Goal: Information Seeking & Learning: Learn about a topic

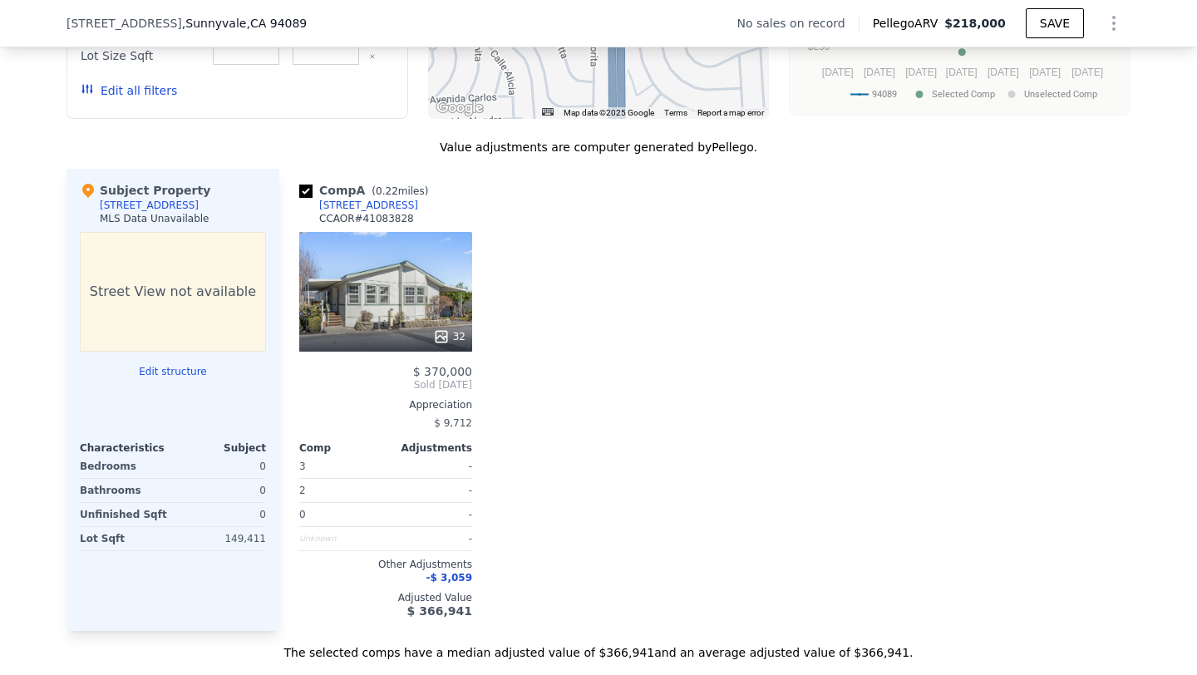
scroll to position [1514, 0]
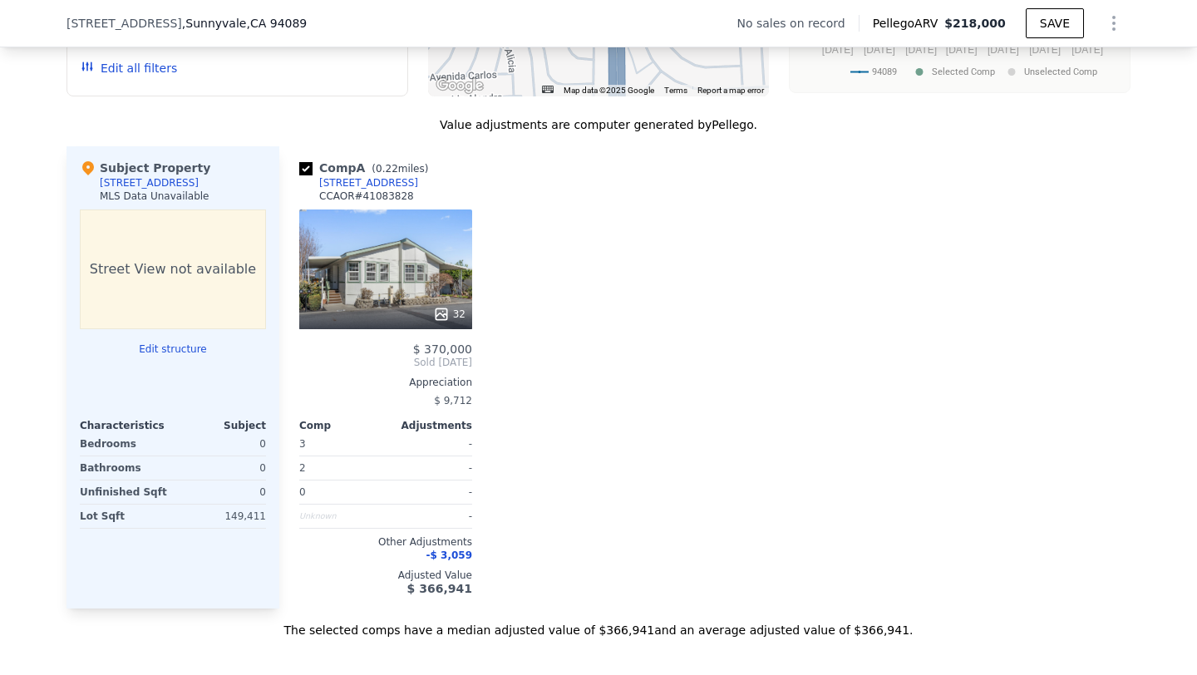
click at [402, 300] on div at bounding box center [385, 314] width 173 height 30
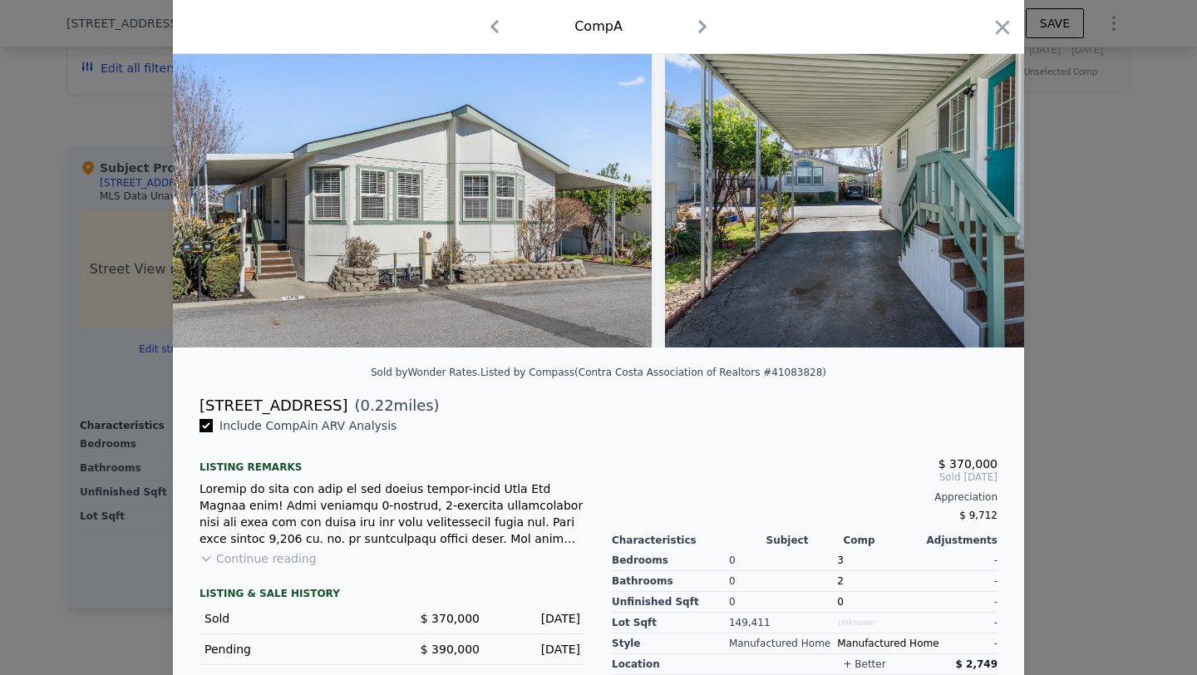
scroll to position [95, 0]
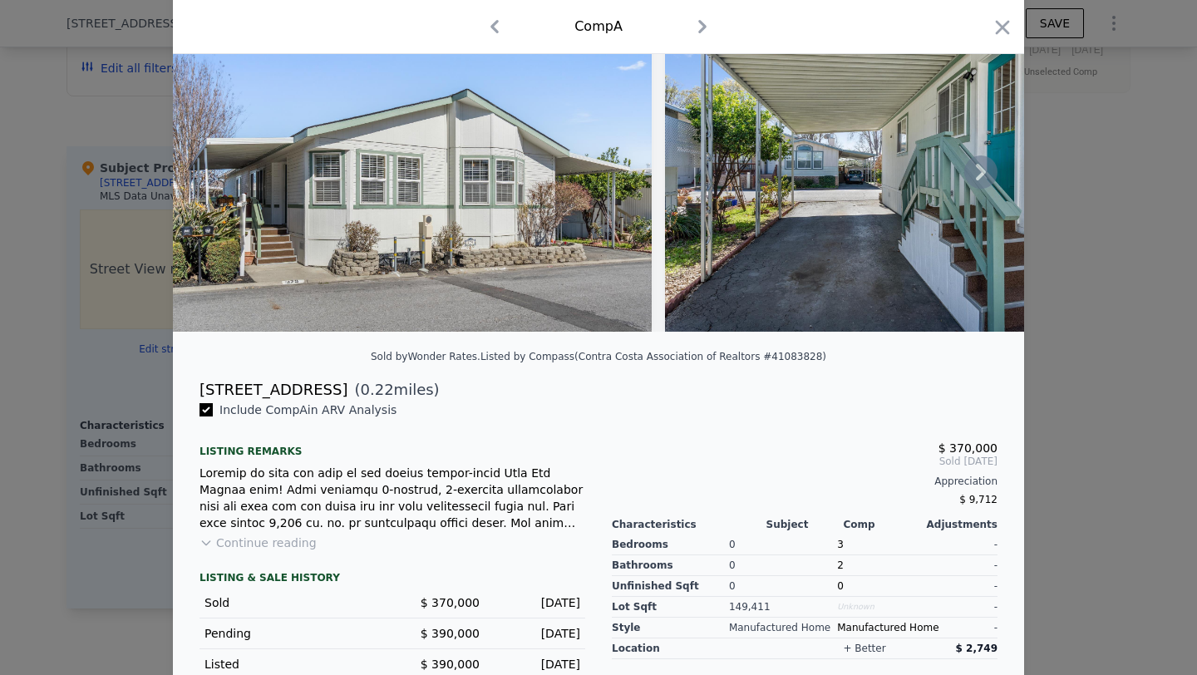
click at [973, 175] on icon at bounding box center [980, 171] width 33 height 33
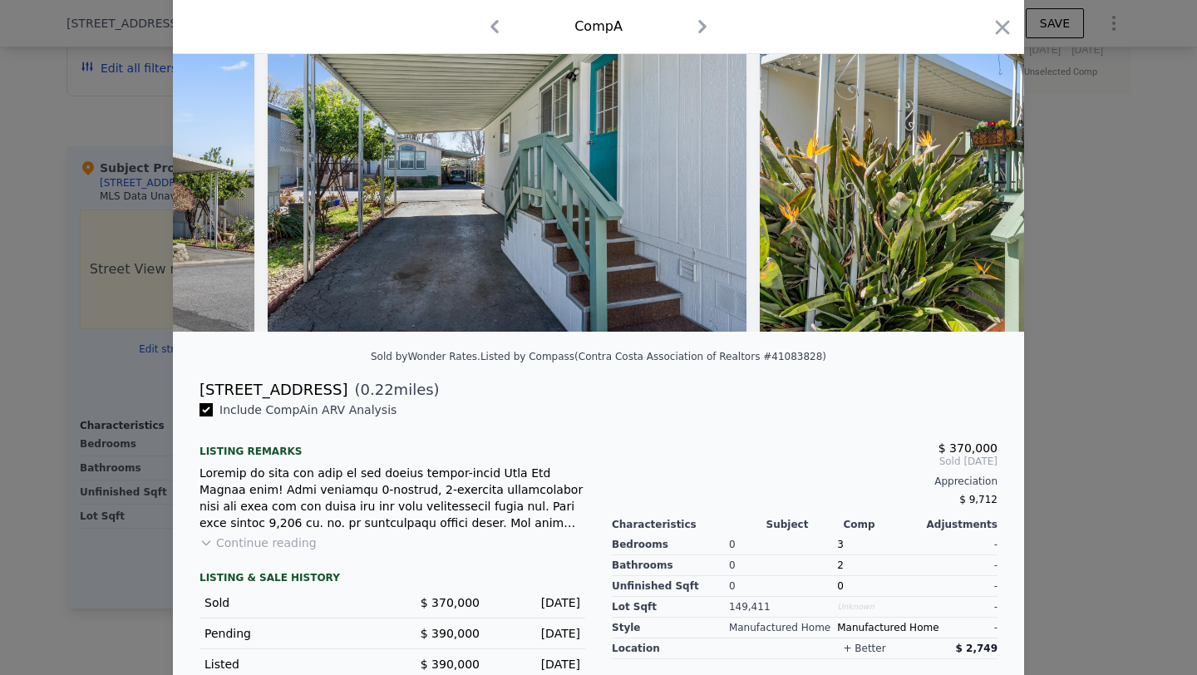
click at [973, 175] on img at bounding box center [999, 171] width 479 height 319
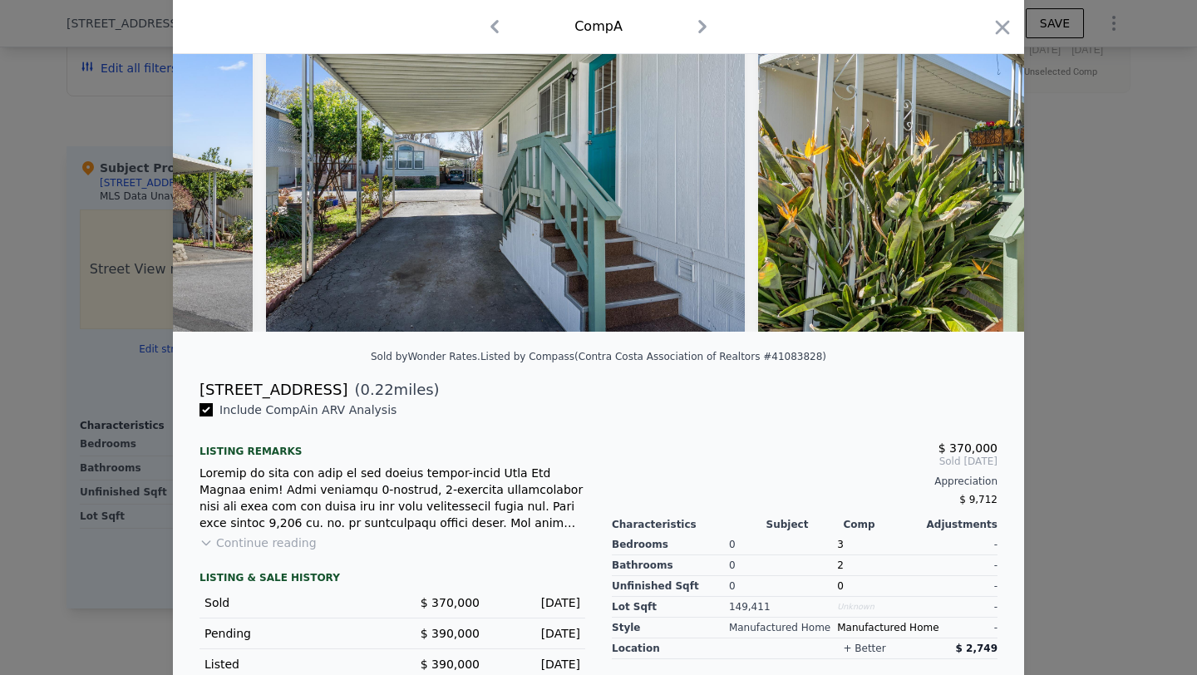
click at [973, 175] on div at bounding box center [598, 171] width 851 height 319
click at [973, 175] on icon at bounding box center [980, 171] width 33 height 33
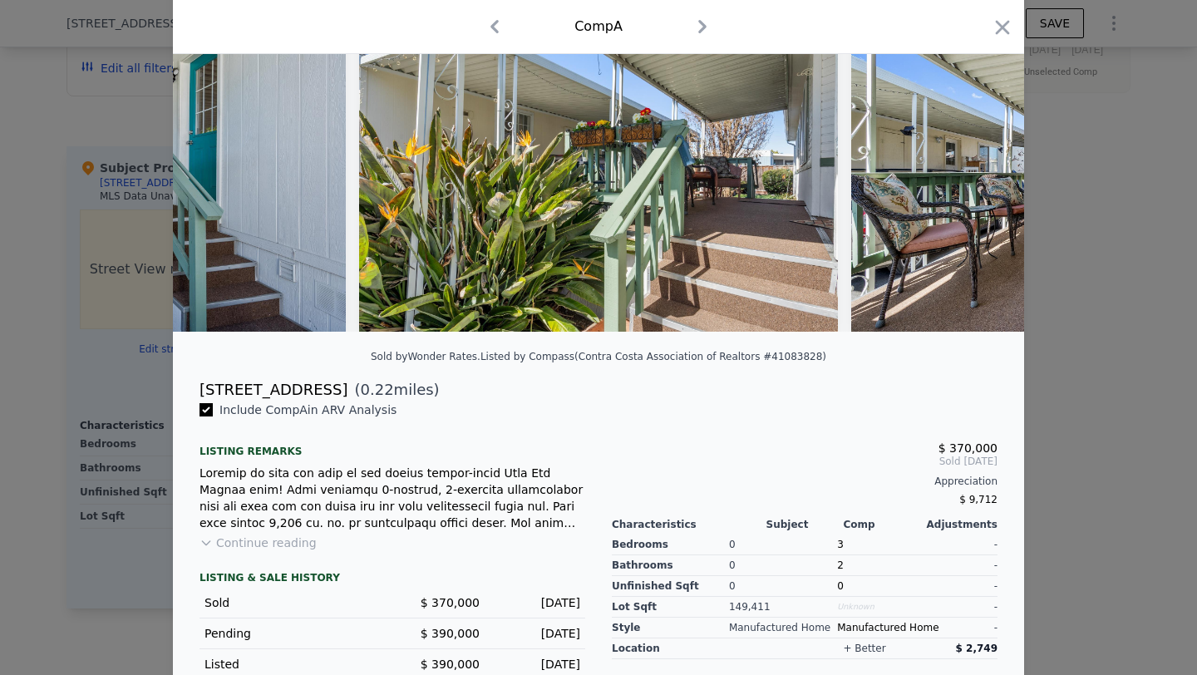
click at [973, 175] on img at bounding box center [1090, 171] width 479 height 319
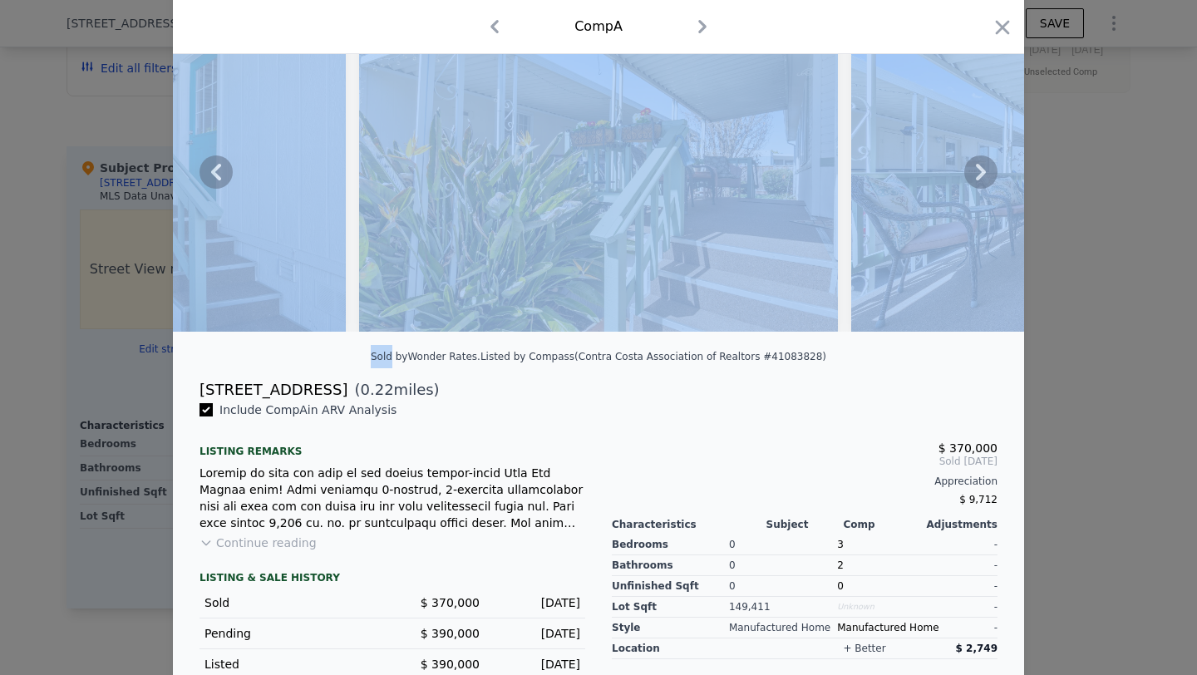
click at [973, 175] on icon at bounding box center [980, 171] width 33 height 33
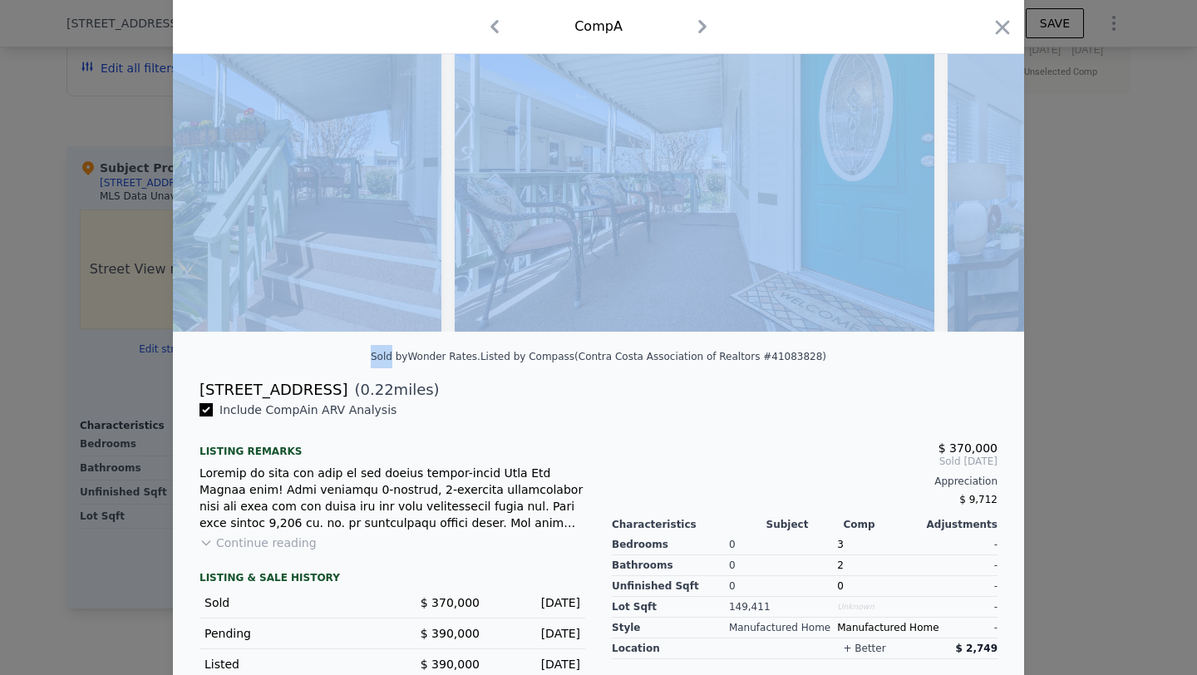
scroll to position [0, 1197]
click at [973, 175] on img at bounding box center [1184, 171] width 479 height 319
click at [982, 173] on icon at bounding box center [981, 172] width 10 height 17
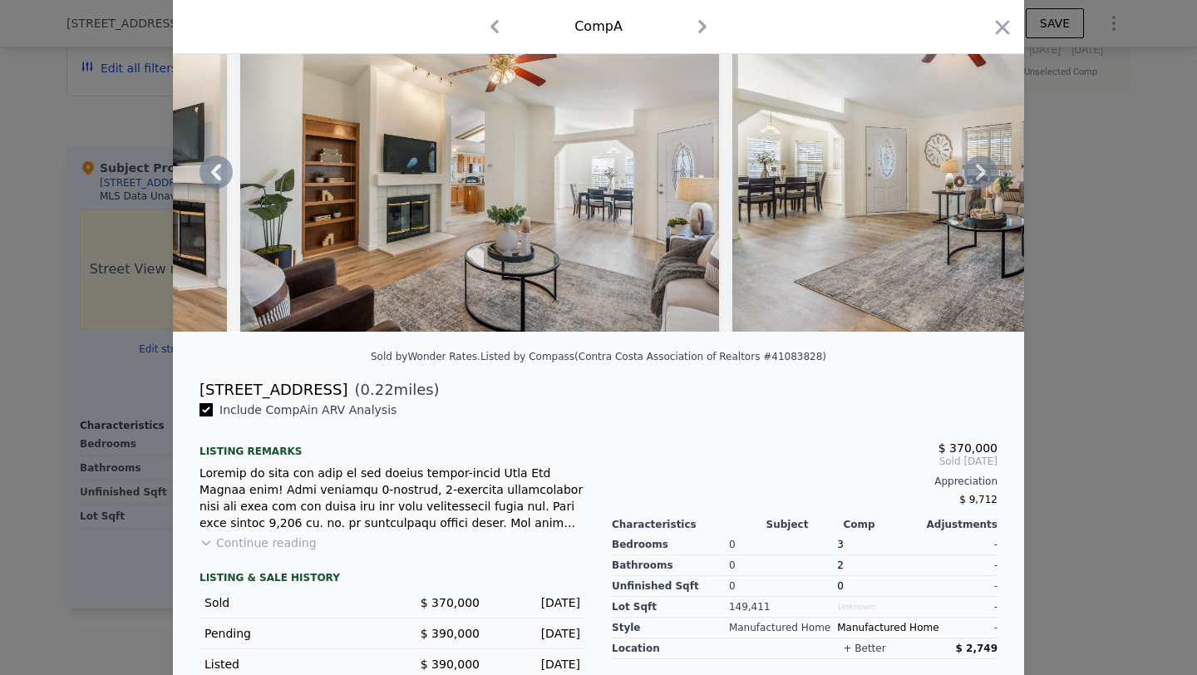
click at [982, 173] on icon at bounding box center [981, 172] width 10 height 17
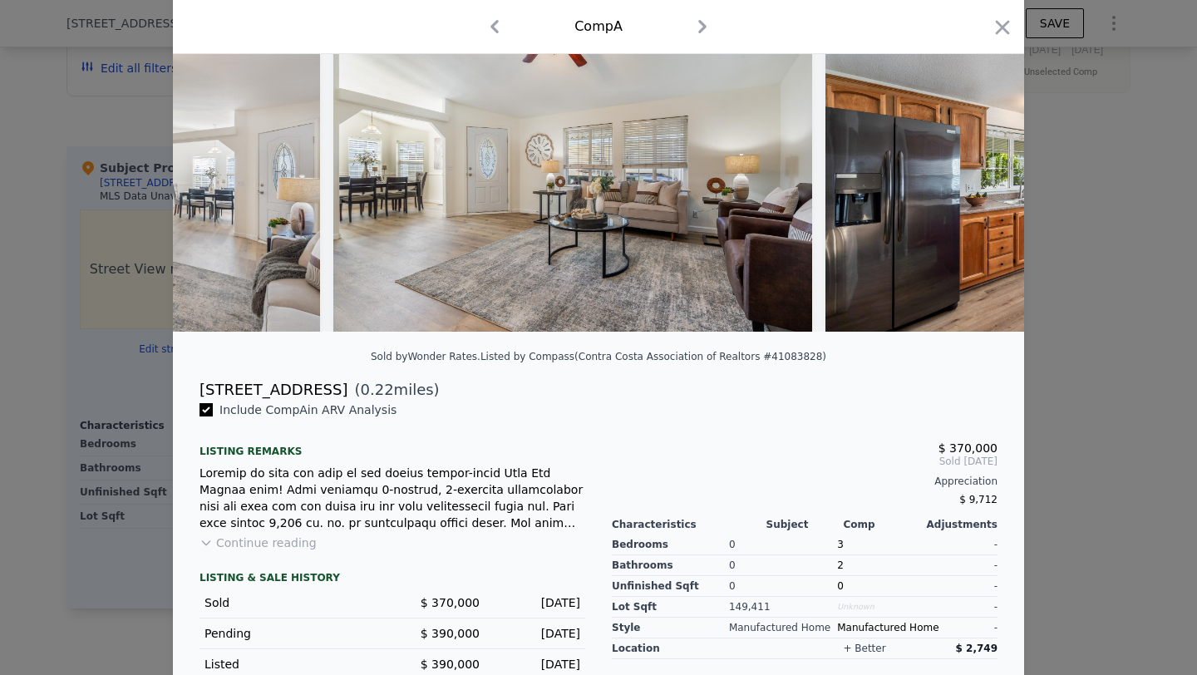
click at [982, 173] on img at bounding box center [1064, 171] width 479 height 319
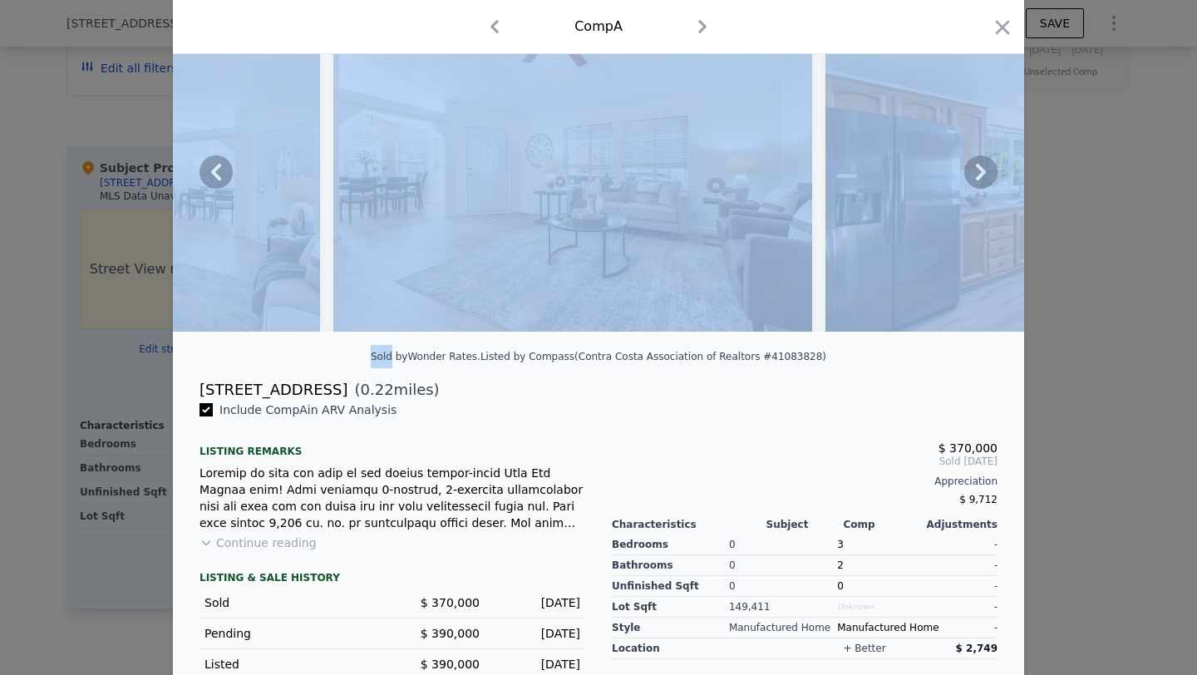
click at [982, 173] on icon at bounding box center [981, 172] width 10 height 17
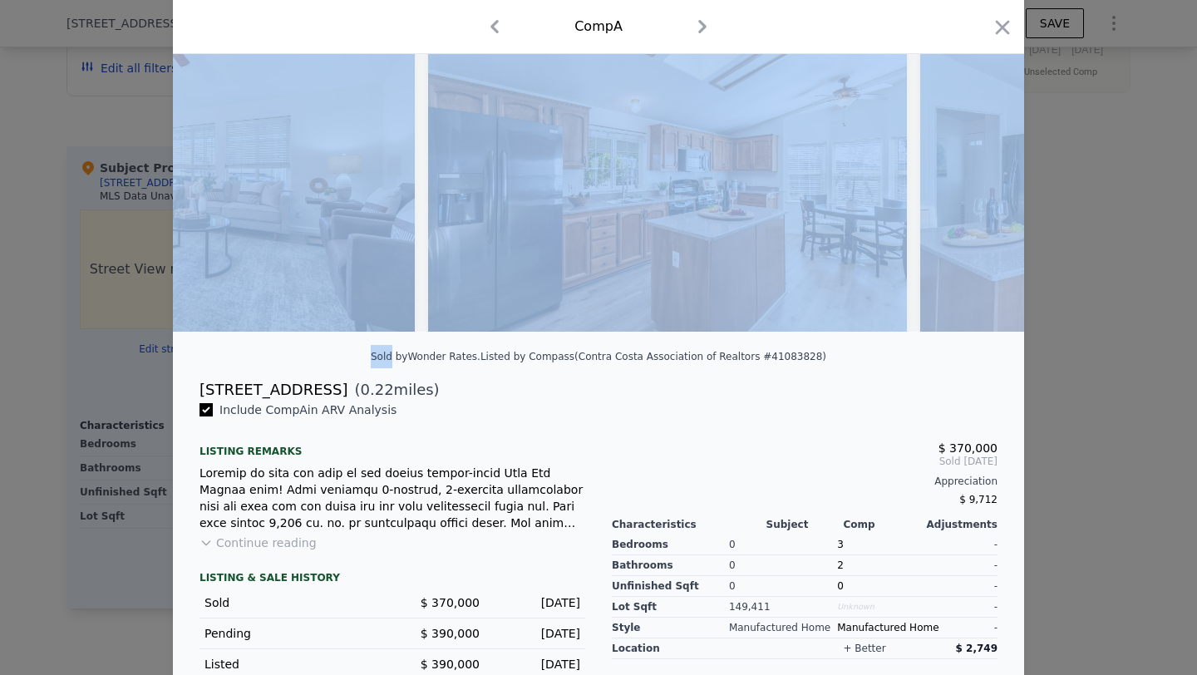
scroll to position [0, 3191]
click at [780, 240] on img at bounding box center [665, 171] width 479 height 319
click at [981, 175] on icon at bounding box center [981, 172] width 10 height 17
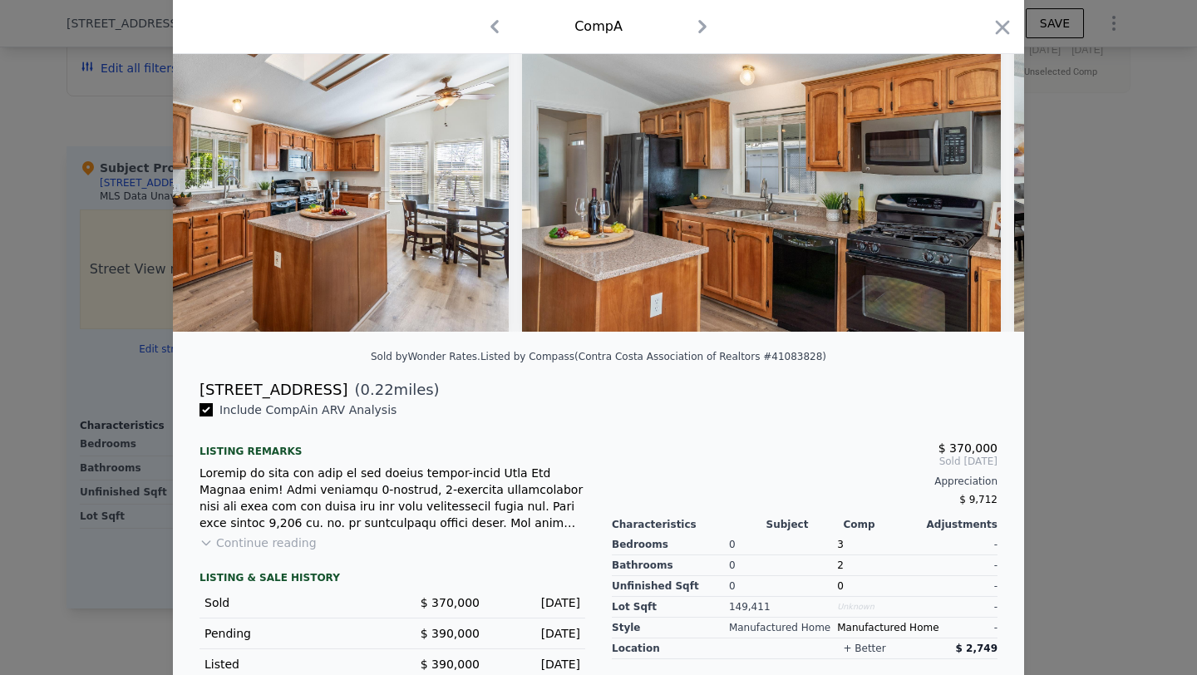
scroll to position [0, 3590]
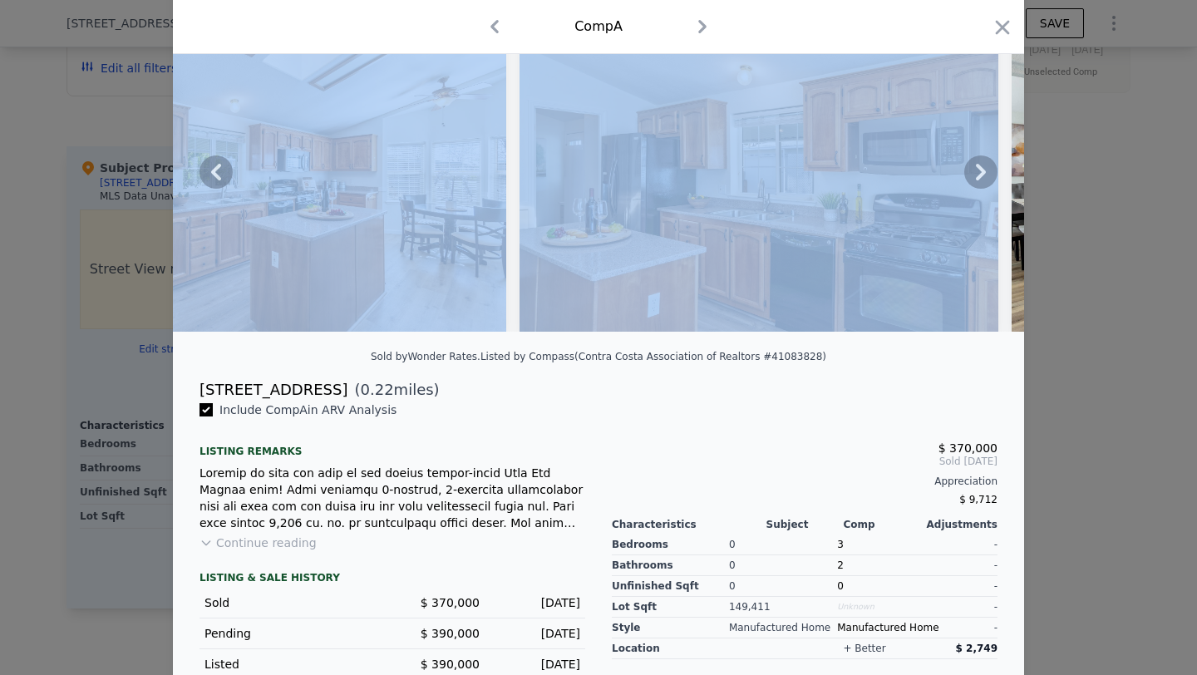
drag, startPoint x: 981, startPoint y: 175, endPoint x: 854, endPoint y: 196, distance: 128.1
click at [842, 199] on div at bounding box center [598, 171] width 851 height 319
click at [854, 196] on img at bounding box center [758, 171] width 479 height 319
